Goal: Register for event/course

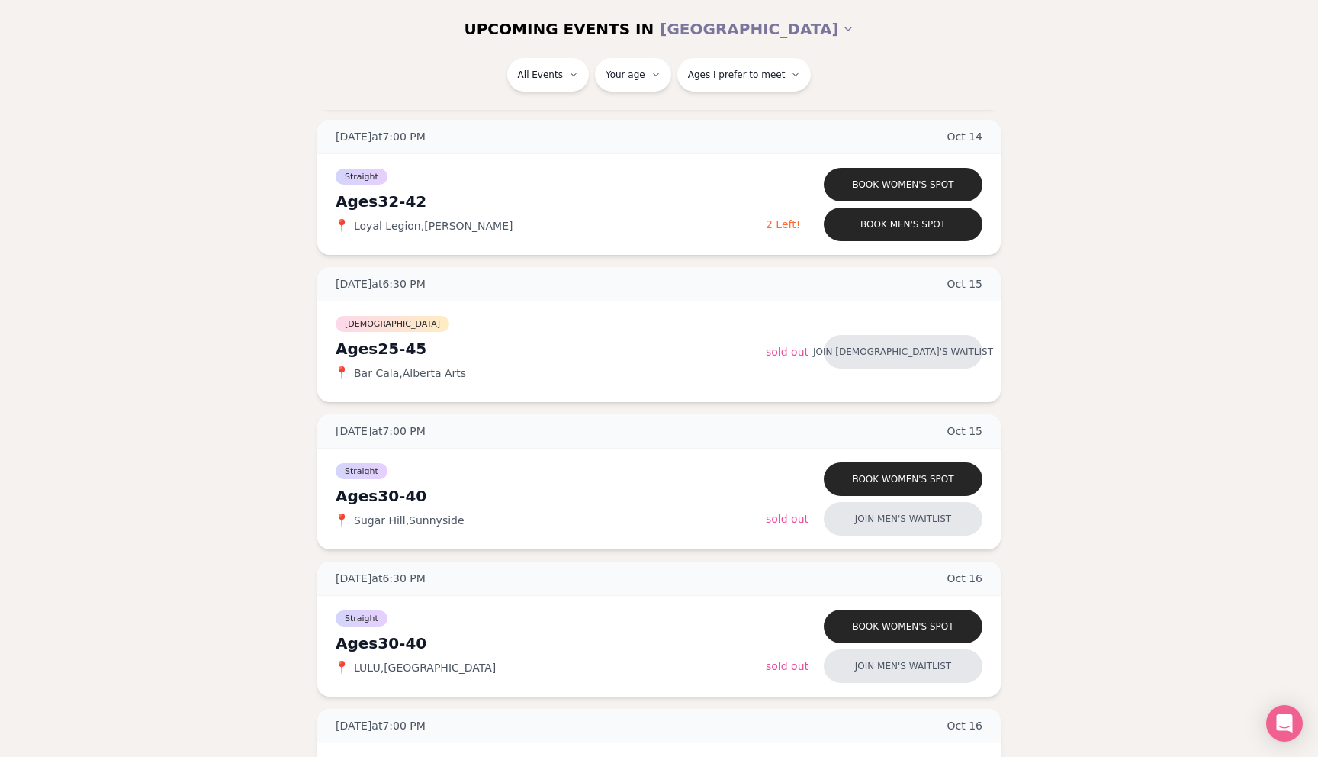
scroll to position [1380, 0]
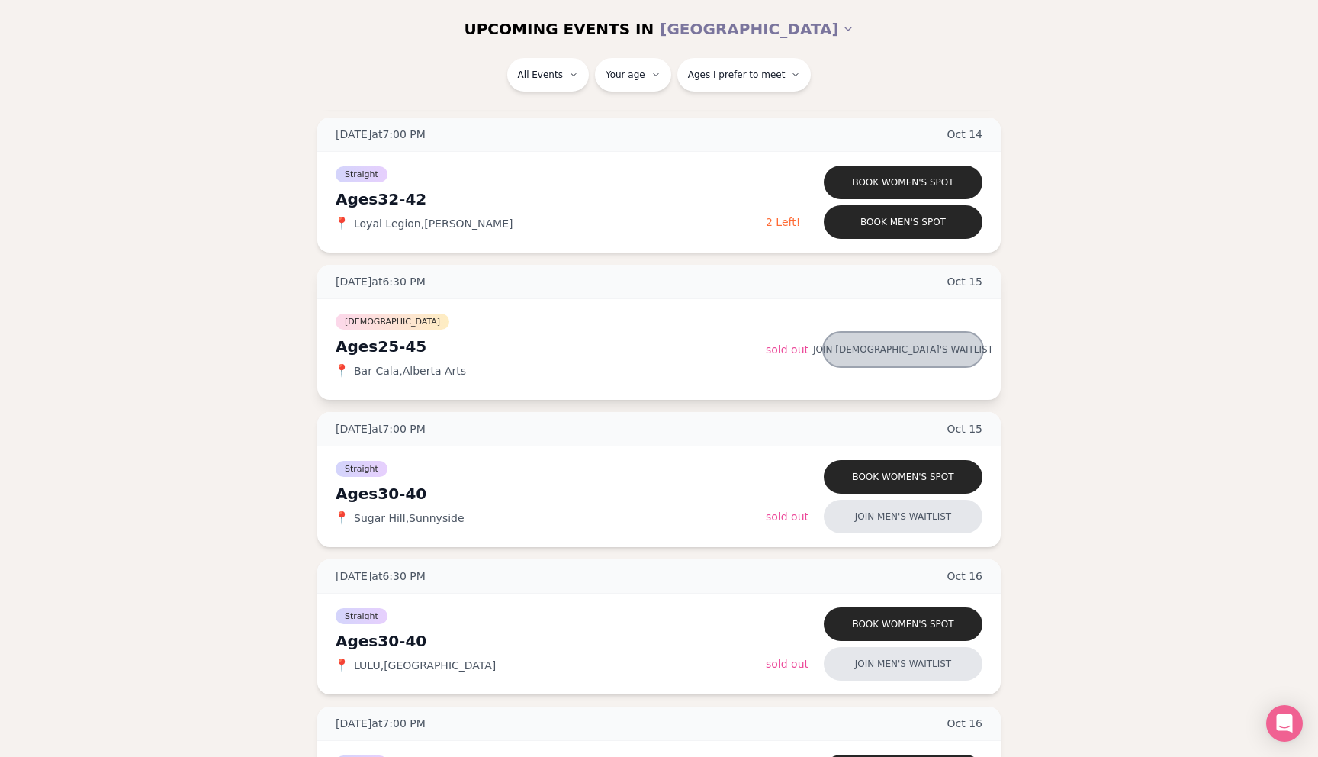
click at [890, 362] on button "Join [DEMOGRAPHIC_DATA]'s waitlist" at bounding box center [903, 350] width 159 height 34
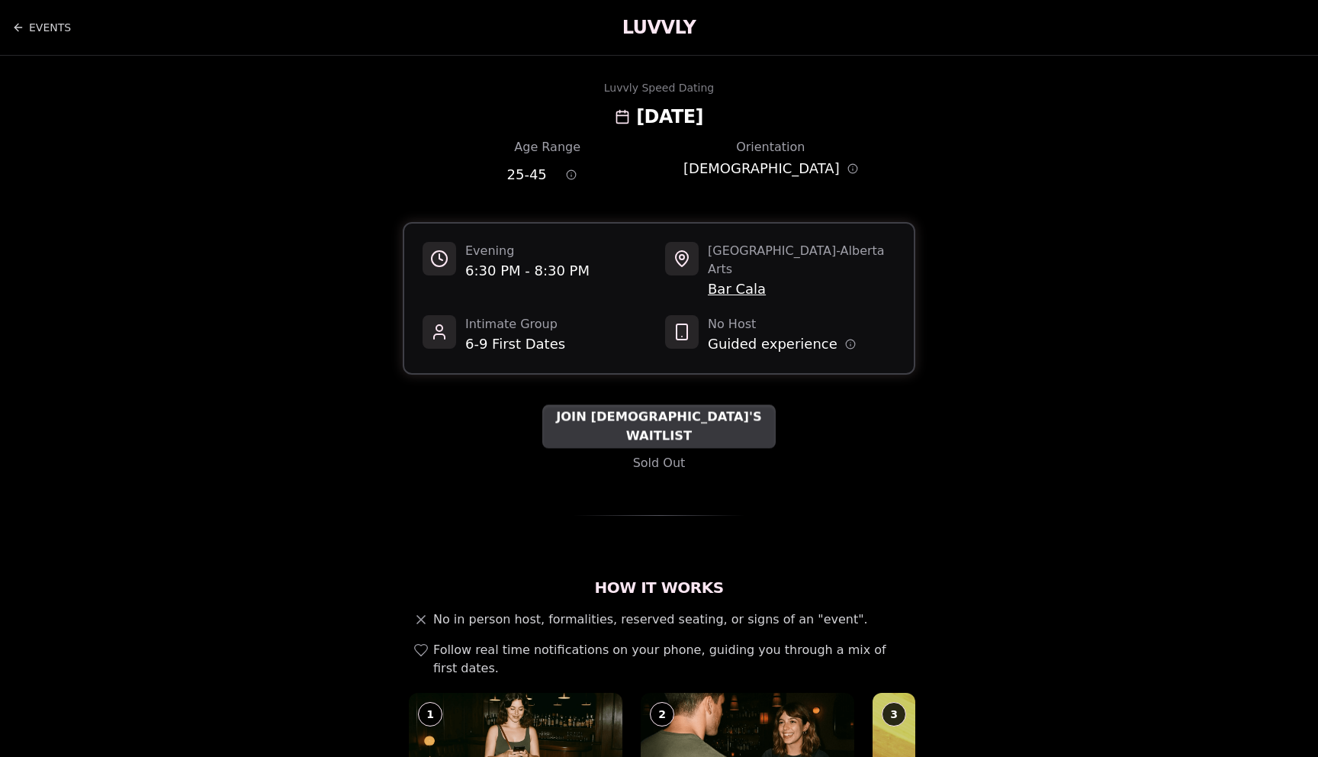
click at [606, 420] on div "JOIN [DEMOGRAPHIC_DATA]'S WAITLIST" at bounding box center [659, 425] width 233 height 43
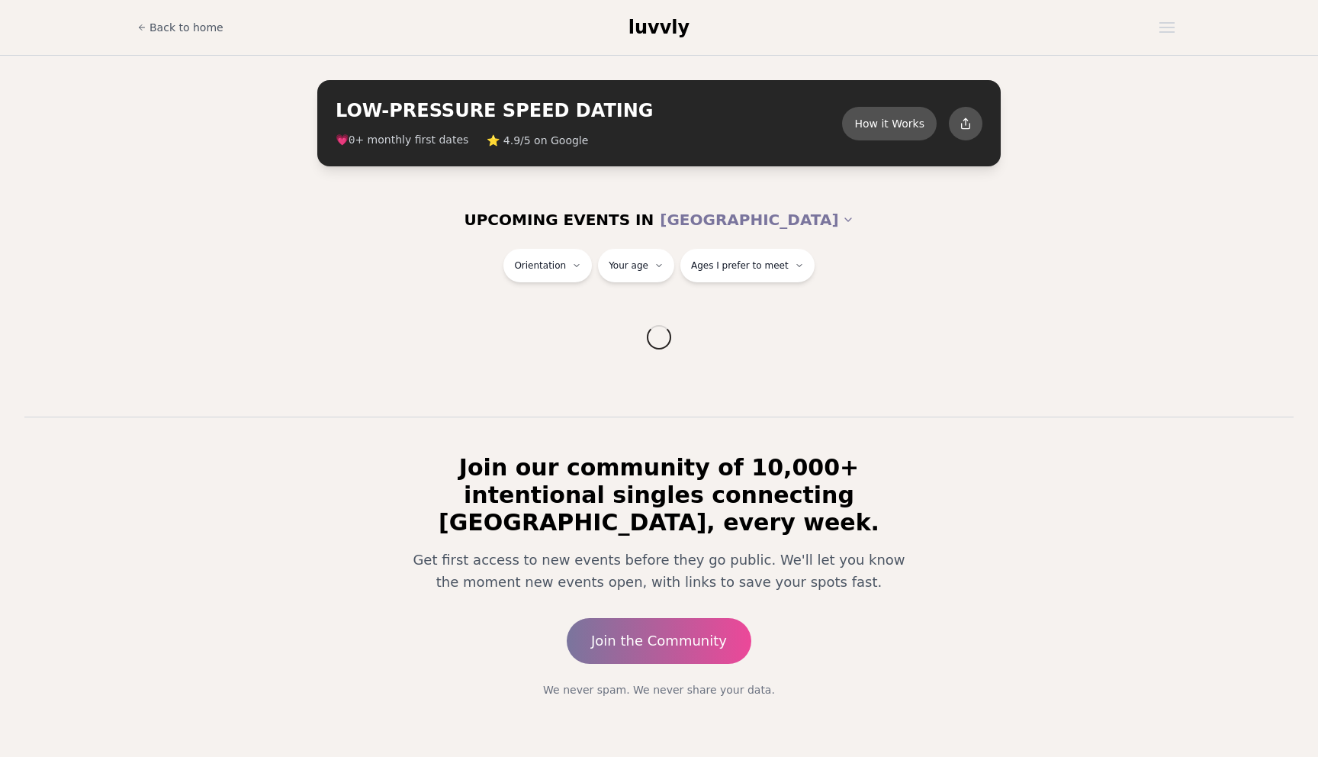
scroll to position [13, 0]
